Goal: Task Accomplishment & Management: Complete application form

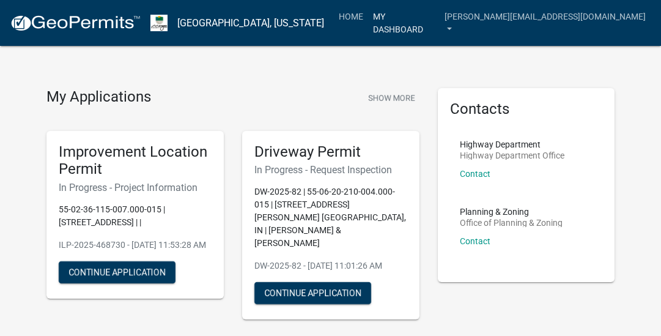
click at [439, 19] on link "My Dashboard" at bounding box center [404, 23] width 72 height 36
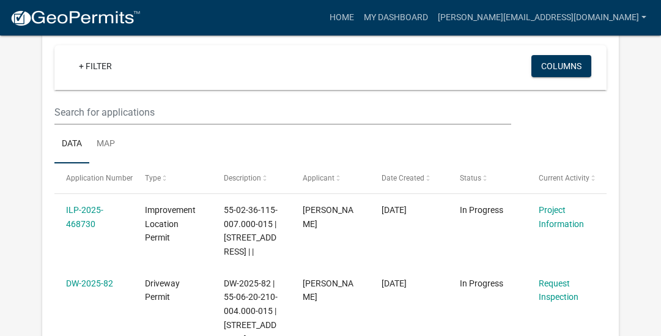
scroll to position [217, 0]
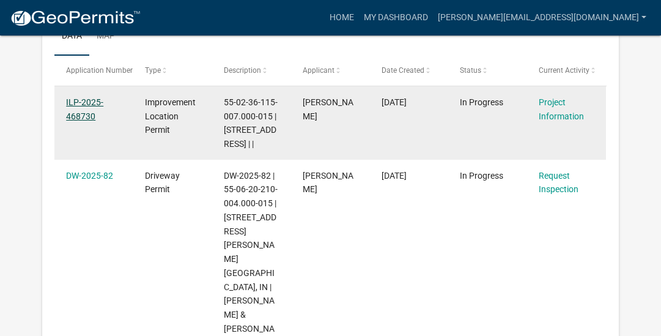
click at [78, 116] on link "ILP-2025-468730" at bounding box center [84, 109] width 37 height 24
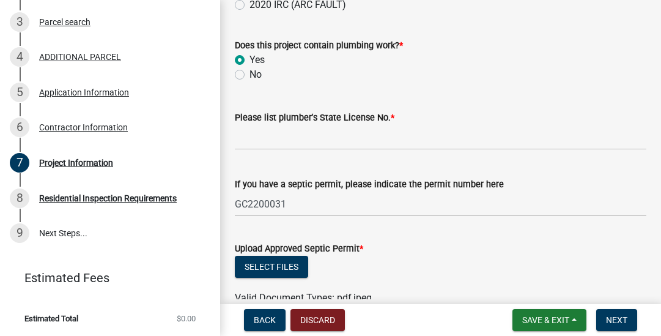
scroll to position [1893, 0]
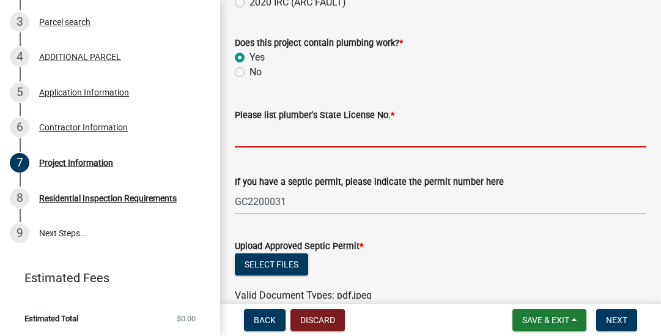
click at [318, 132] on input "Please list plumber's State License No. *" at bounding box center [440, 134] width 411 height 25
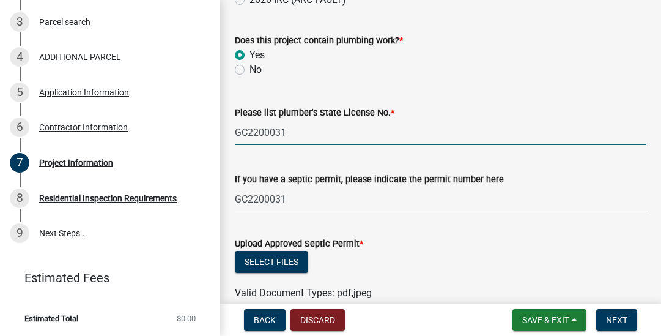
scroll to position [1915, 0]
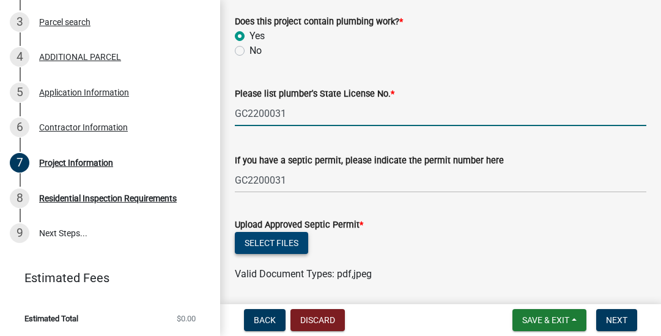
type input "GC2200031"
click at [284, 244] on button "Select files" at bounding box center [271, 243] width 73 height 22
click at [269, 242] on button "Select files" at bounding box center [271, 243] width 73 height 22
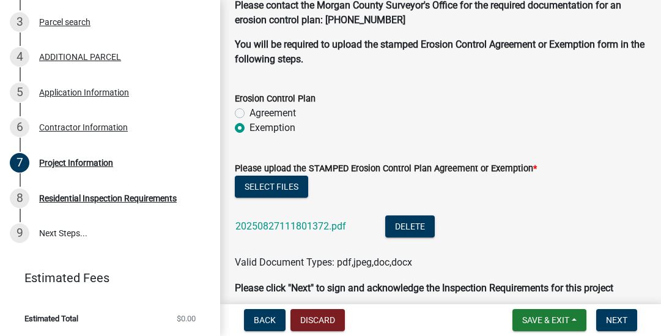
scroll to position [3381, 0]
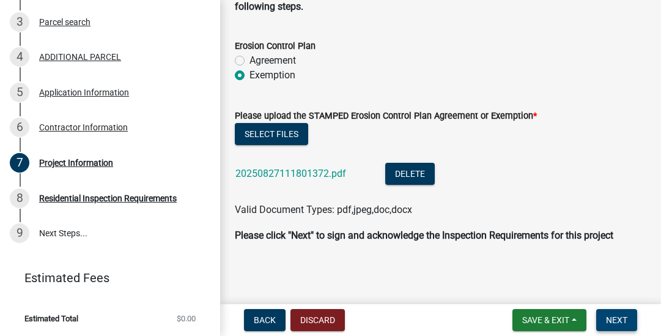
click at [617, 320] on span "Next" at bounding box center [616, 320] width 21 height 10
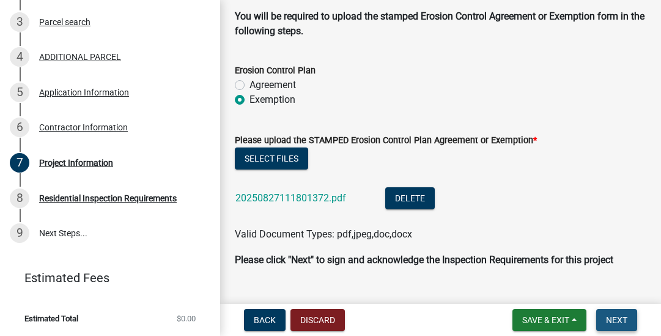
click at [617, 320] on span "Next" at bounding box center [616, 320] width 21 height 10
click at [96, 160] on div "Project Information" at bounding box center [76, 162] width 74 height 9
click at [604, 321] on button "Next" at bounding box center [616, 320] width 41 height 22
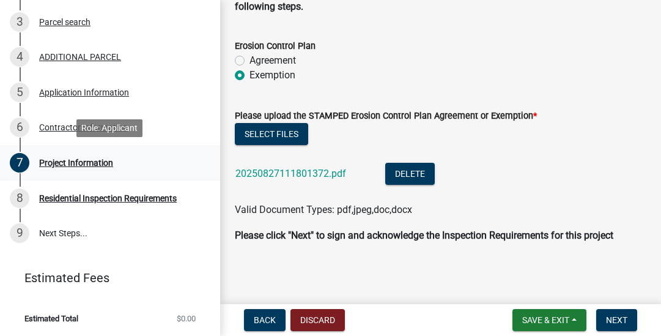
click at [70, 163] on div "Project Information" at bounding box center [76, 162] width 74 height 9
click at [622, 320] on span "Next" at bounding box center [616, 320] width 21 height 10
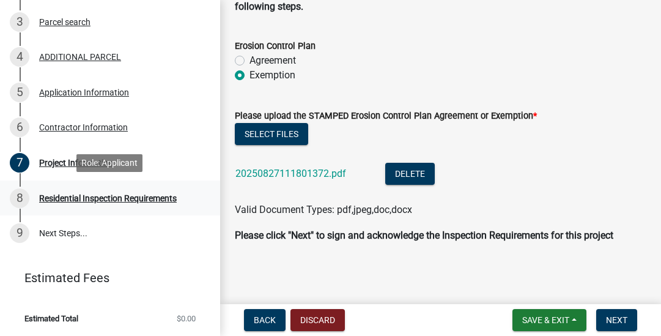
click at [158, 194] on div "Residential Inspection Requirements" at bounding box center [108, 198] width 138 height 9
click at [106, 161] on div "Project Information" at bounding box center [76, 162] width 74 height 9
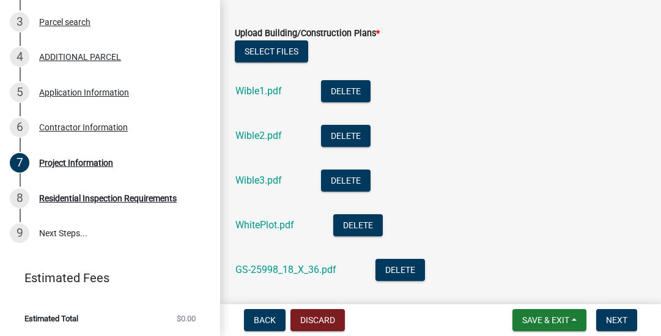
scroll to position [3240, 0]
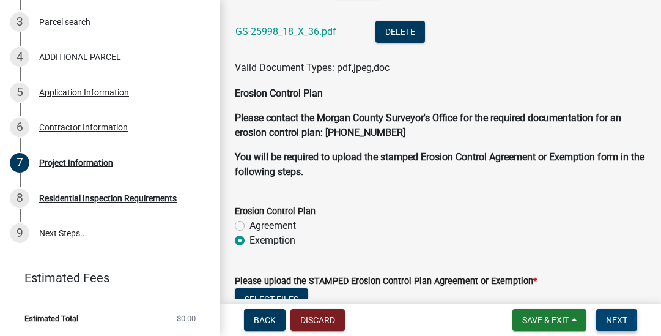
click at [615, 315] on span "Next" at bounding box center [616, 320] width 21 height 10
click at [555, 322] on span "Save & Exit" at bounding box center [545, 320] width 47 height 10
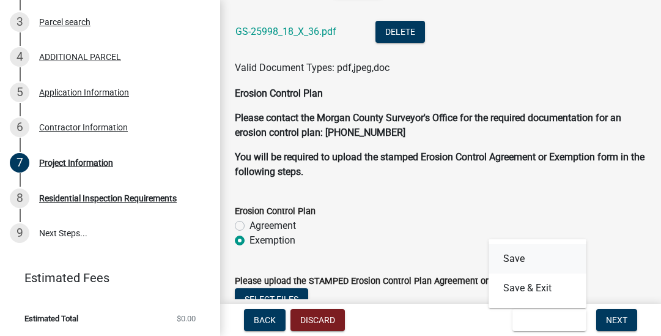
click at [511, 257] on button "Save" at bounding box center [537, 258] width 98 height 29
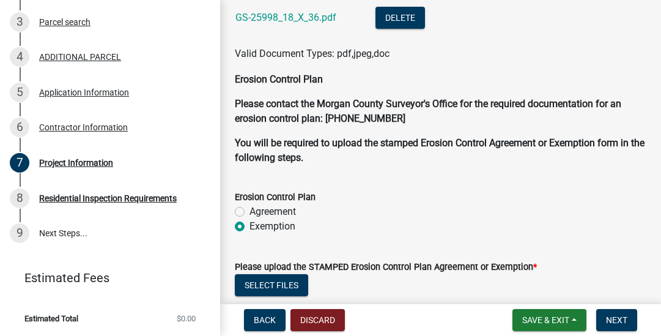
scroll to position [3381, 0]
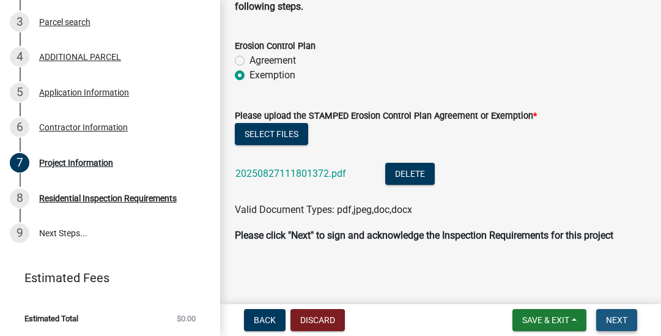
click at [618, 320] on span "Next" at bounding box center [616, 320] width 21 height 10
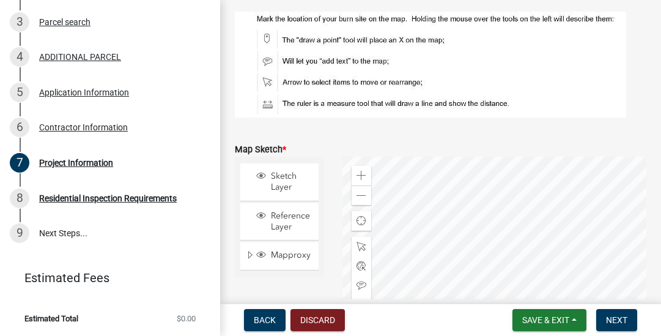
scroll to position [2726, 0]
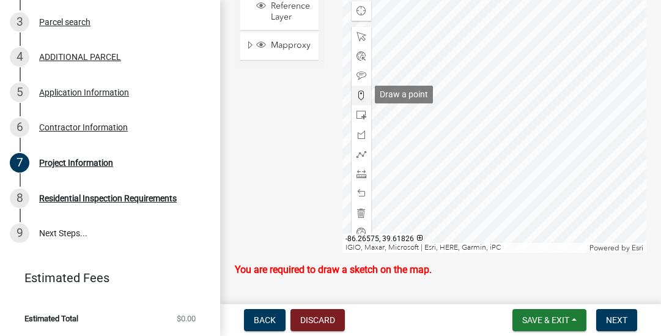
click at [361, 95] on span at bounding box center [361, 95] width 10 height 10
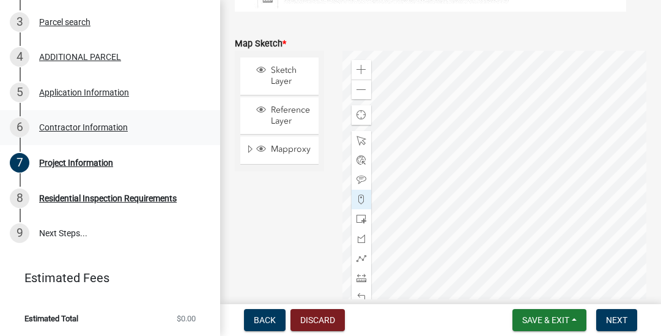
scroll to position [2711, 0]
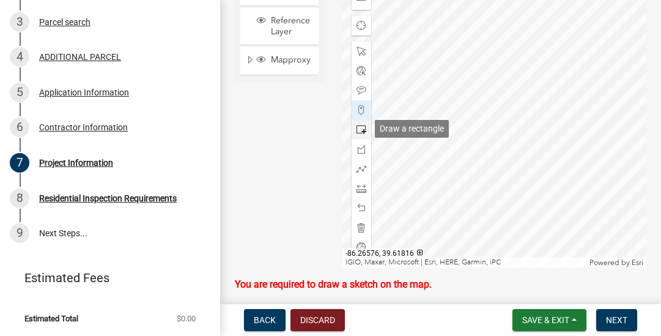
click at [361, 129] on span at bounding box center [361, 130] width 10 height 10
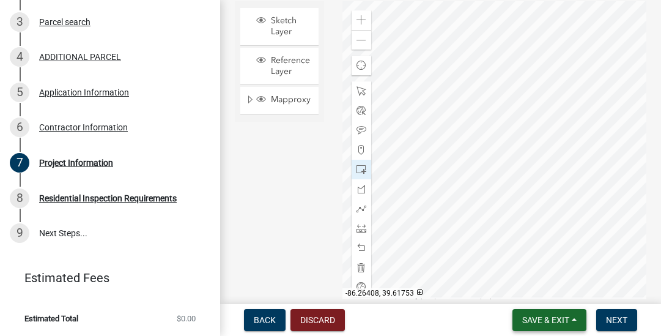
click at [554, 324] on span "Save & Exit" at bounding box center [545, 320] width 47 height 10
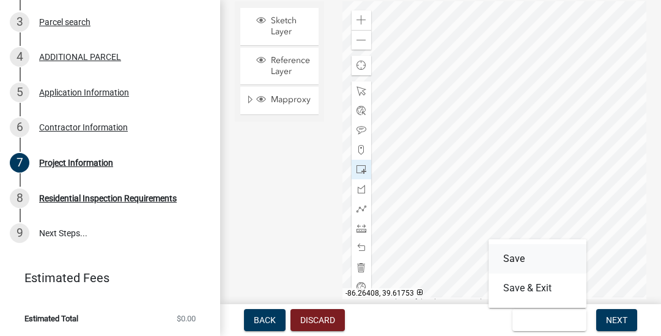
click at [518, 259] on button "Save" at bounding box center [537, 258] width 98 height 29
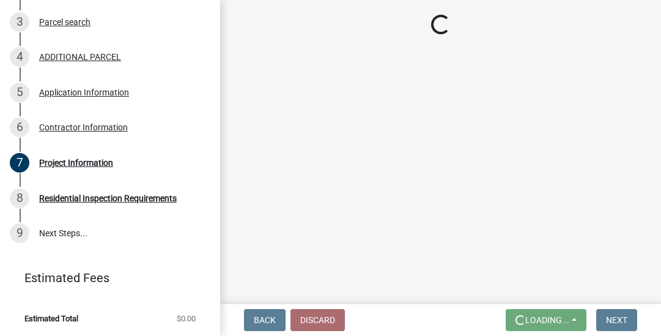
scroll to position [0, 0]
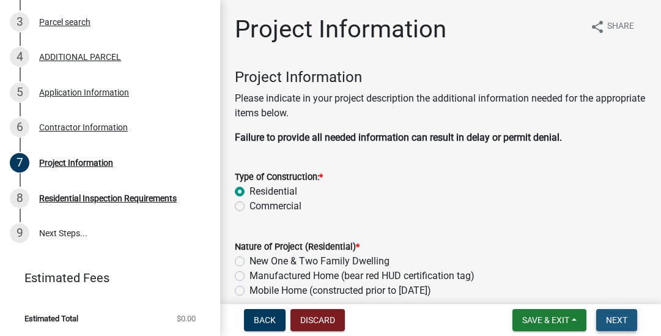
click at [620, 318] on span "Next" at bounding box center [616, 320] width 21 height 10
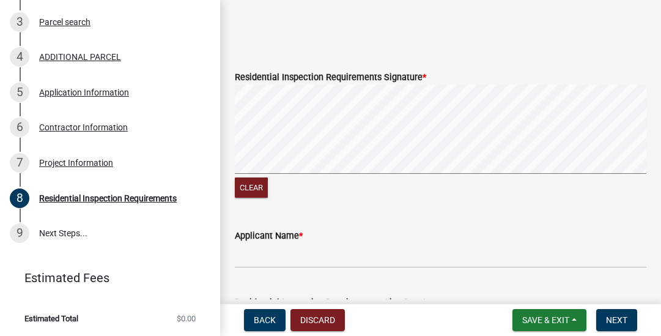
scroll to position [623, 0]
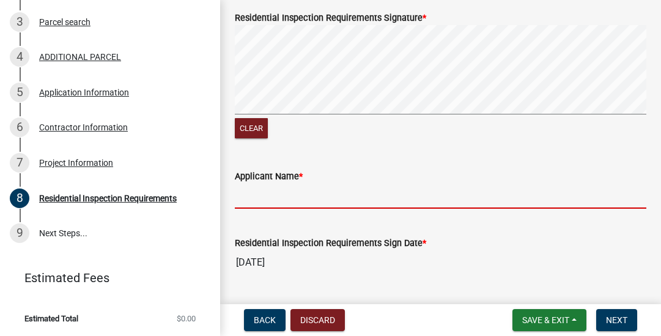
click at [285, 208] on input "Applicant Name *" at bounding box center [440, 195] width 411 height 25
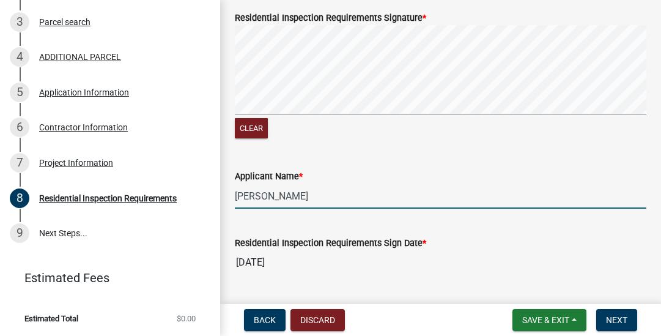
type input "[PERSON_NAME]"
click at [488, 250] on div "Residential Inspection Requirements Sign Date *" at bounding box center [440, 242] width 411 height 15
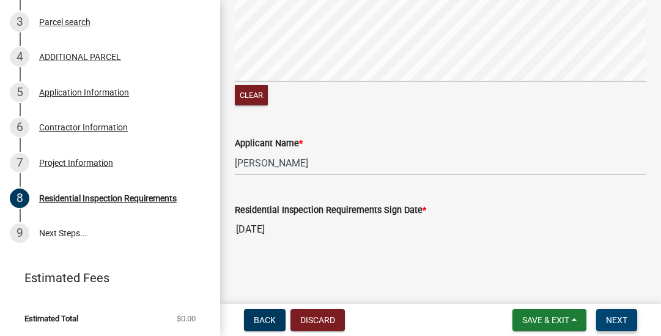
click at [615, 320] on span "Next" at bounding box center [616, 320] width 21 height 10
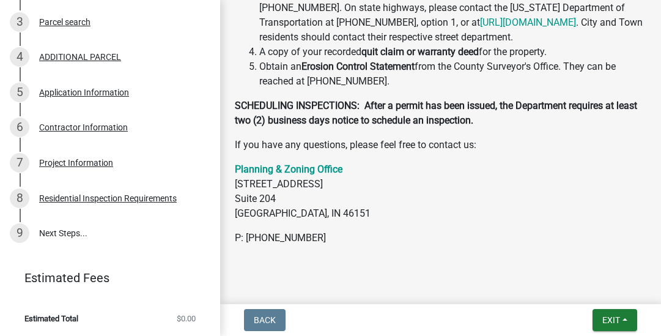
scroll to position [705, 0]
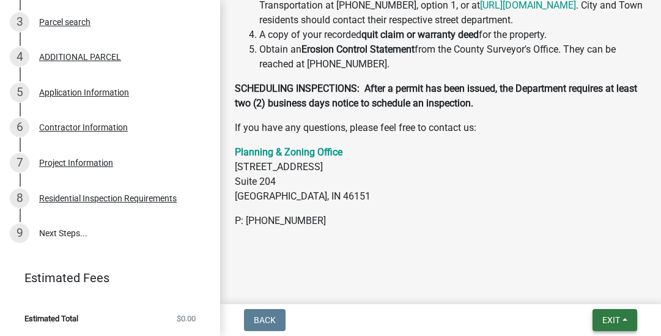
click at [611, 315] on span "Exit" at bounding box center [611, 320] width 18 height 10
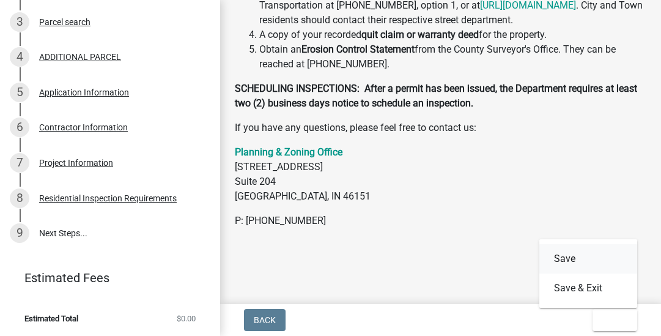
click at [564, 263] on button "Save" at bounding box center [588, 258] width 98 height 29
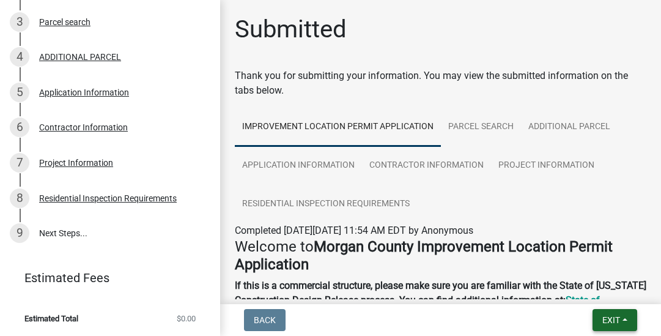
click at [618, 317] on span "Exit" at bounding box center [611, 320] width 18 height 10
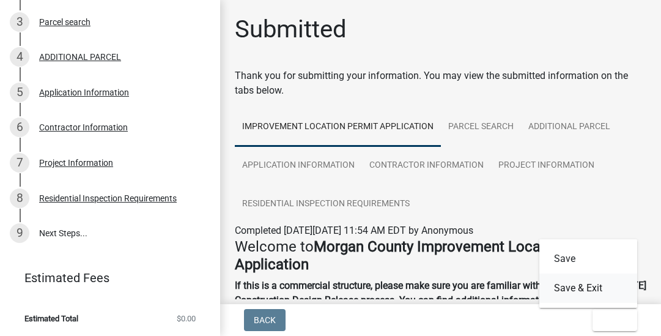
click at [587, 282] on button "Save & Exit" at bounding box center [588, 287] width 98 height 29
